Goal: Information Seeking & Learning: Learn about a topic

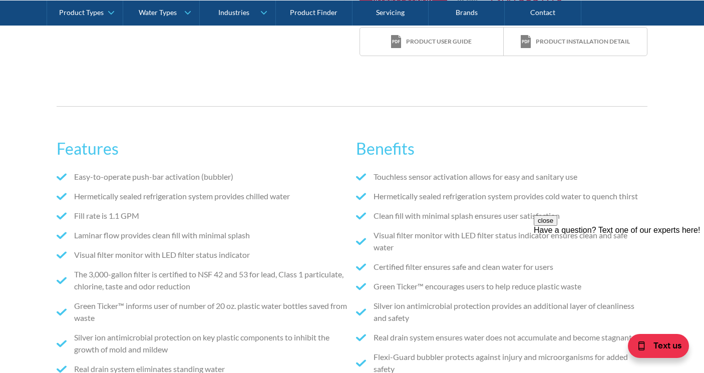
scroll to position [401, 0]
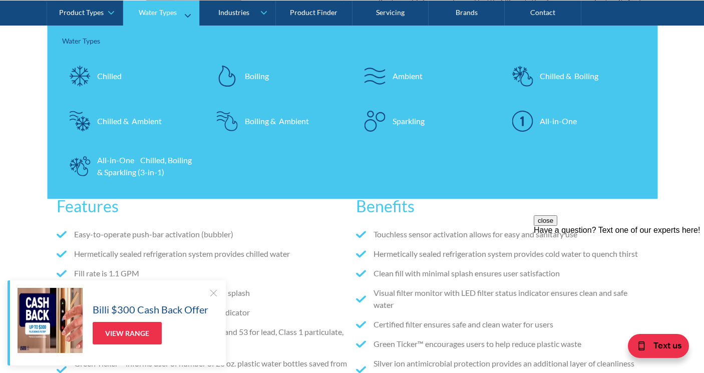
click at [105, 73] on div "Chilled" at bounding box center [109, 76] width 25 height 12
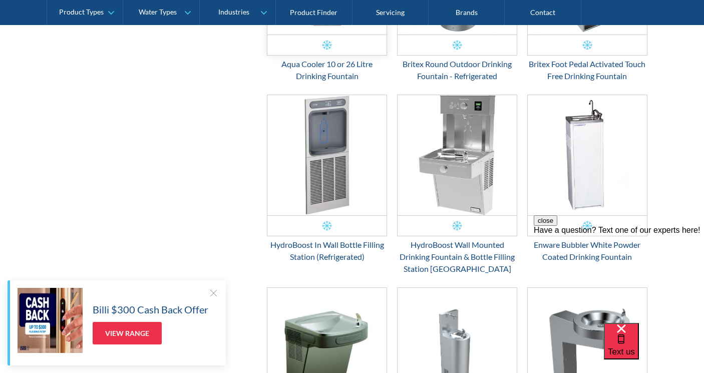
scroll to position [802, 0]
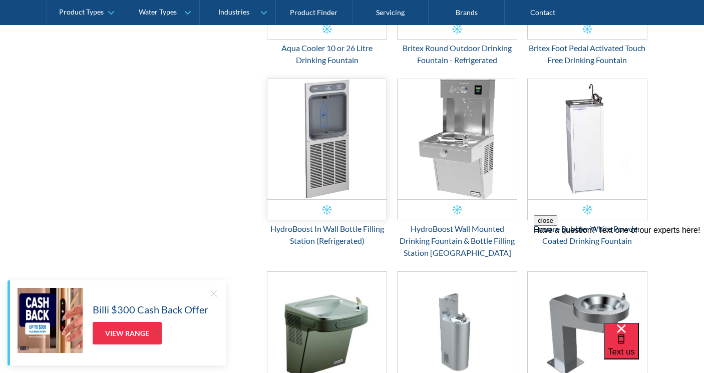
click at [328, 169] on img "Email Form 3" at bounding box center [327, 139] width 119 height 120
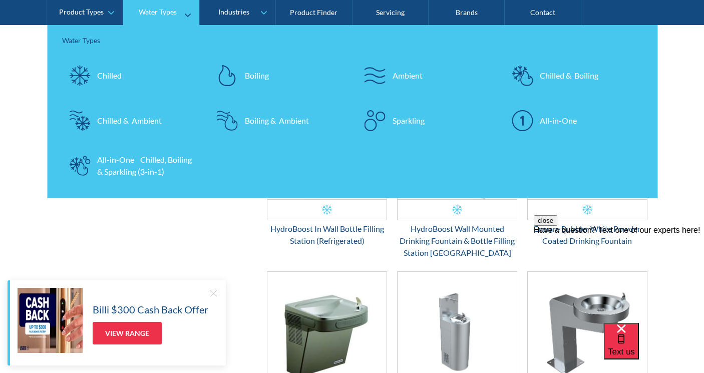
click at [97, 79] on div at bounding box center [79, 75] width 35 height 35
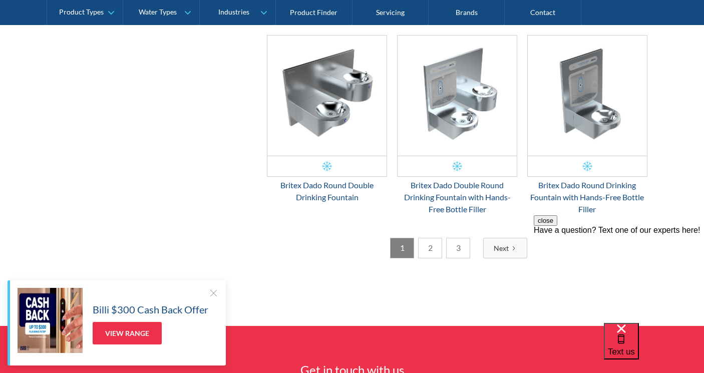
scroll to position [1603, 0]
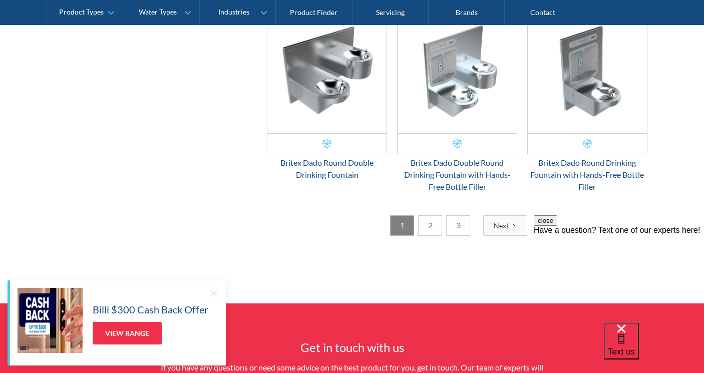
click at [500, 219] on link "Next" at bounding box center [505, 225] width 44 height 21
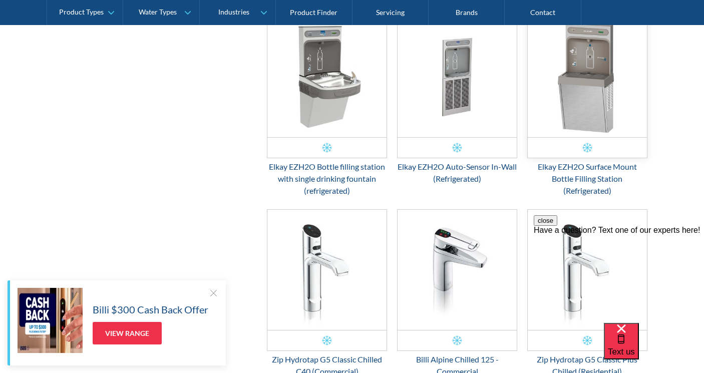
scroll to position [1335, 0]
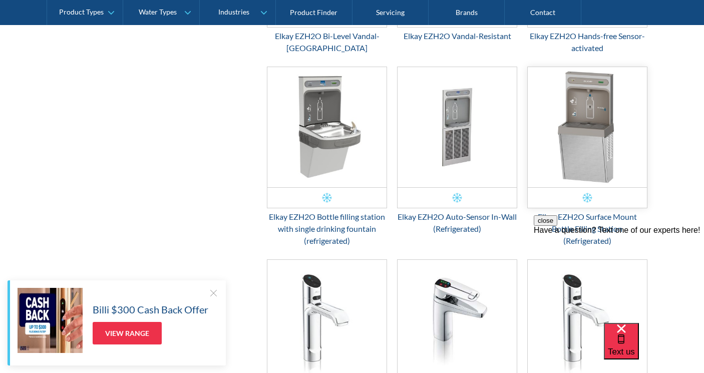
click at [591, 115] on img "Email Form 3" at bounding box center [587, 127] width 119 height 120
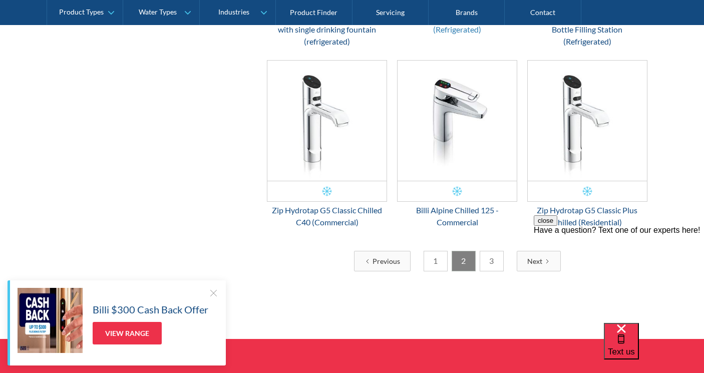
scroll to position [1586, 0]
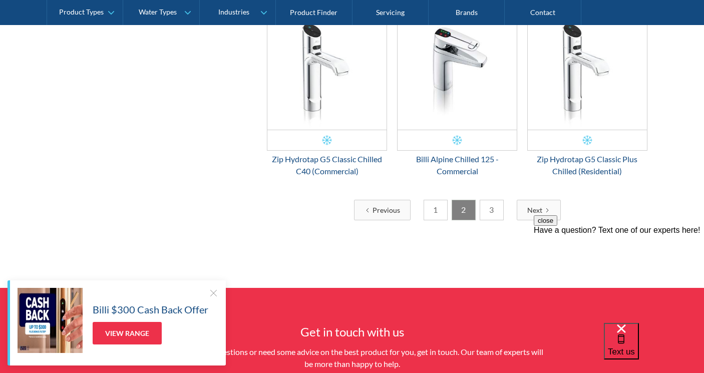
click at [495, 209] on link "3" at bounding box center [492, 210] width 24 height 21
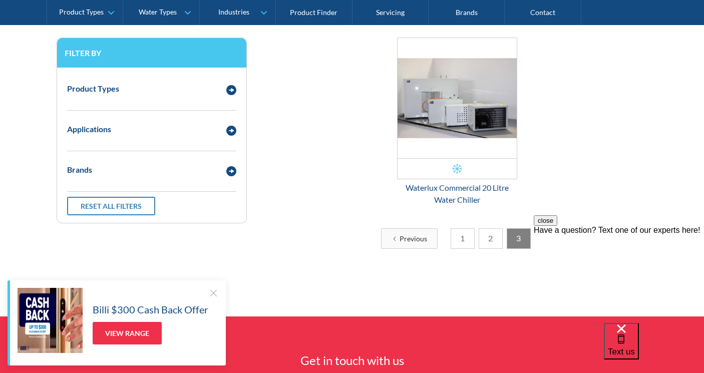
scroll to position [233, 0]
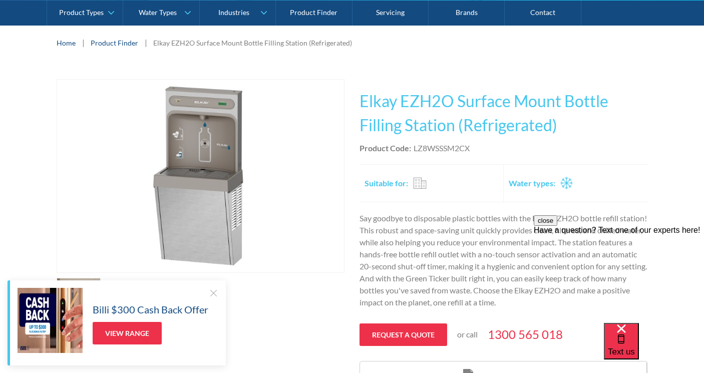
scroll to position [50, 0]
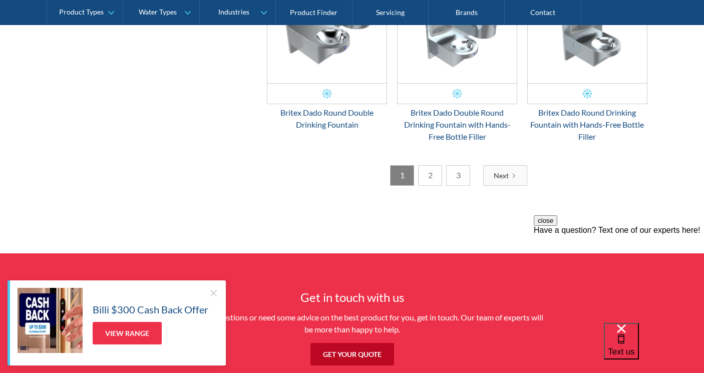
scroll to position [1603, 0]
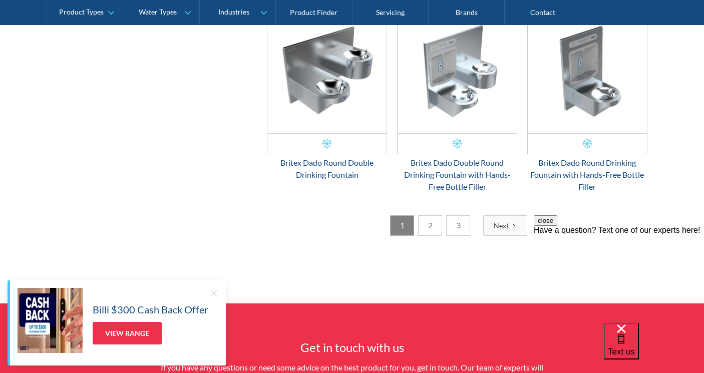
click at [436, 226] on link "2" at bounding box center [430, 225] width 24 height 21
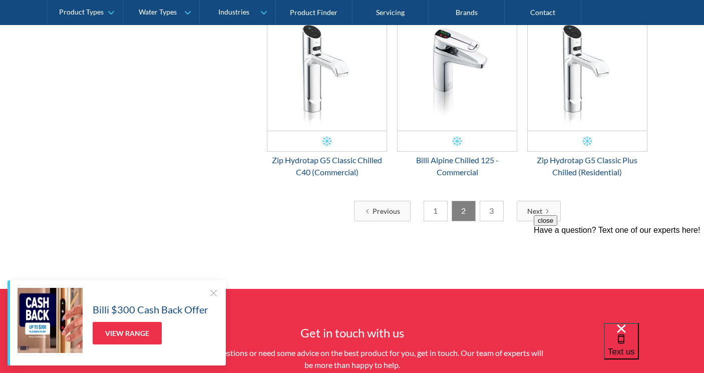
scroll to position [1586, 0]
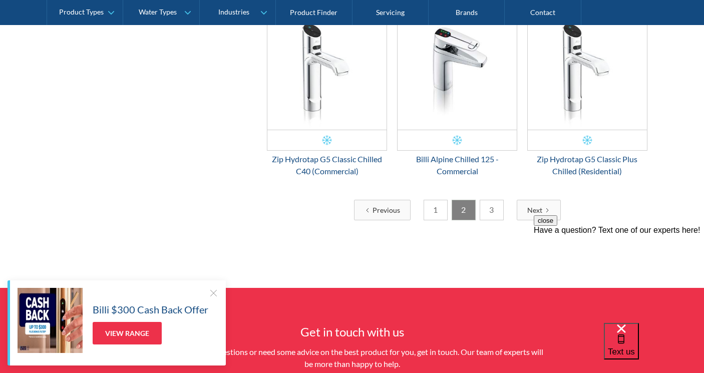
click at [486, 211] on link "3" at bounding box center [492, 210] width 24 height 21
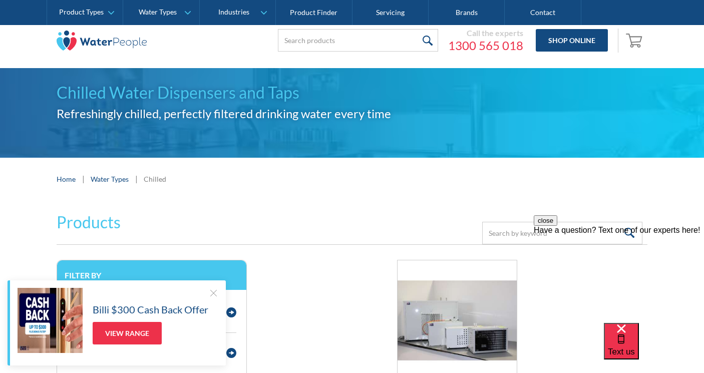
scroll to position [0, 0]
